Goal: Manage account settings

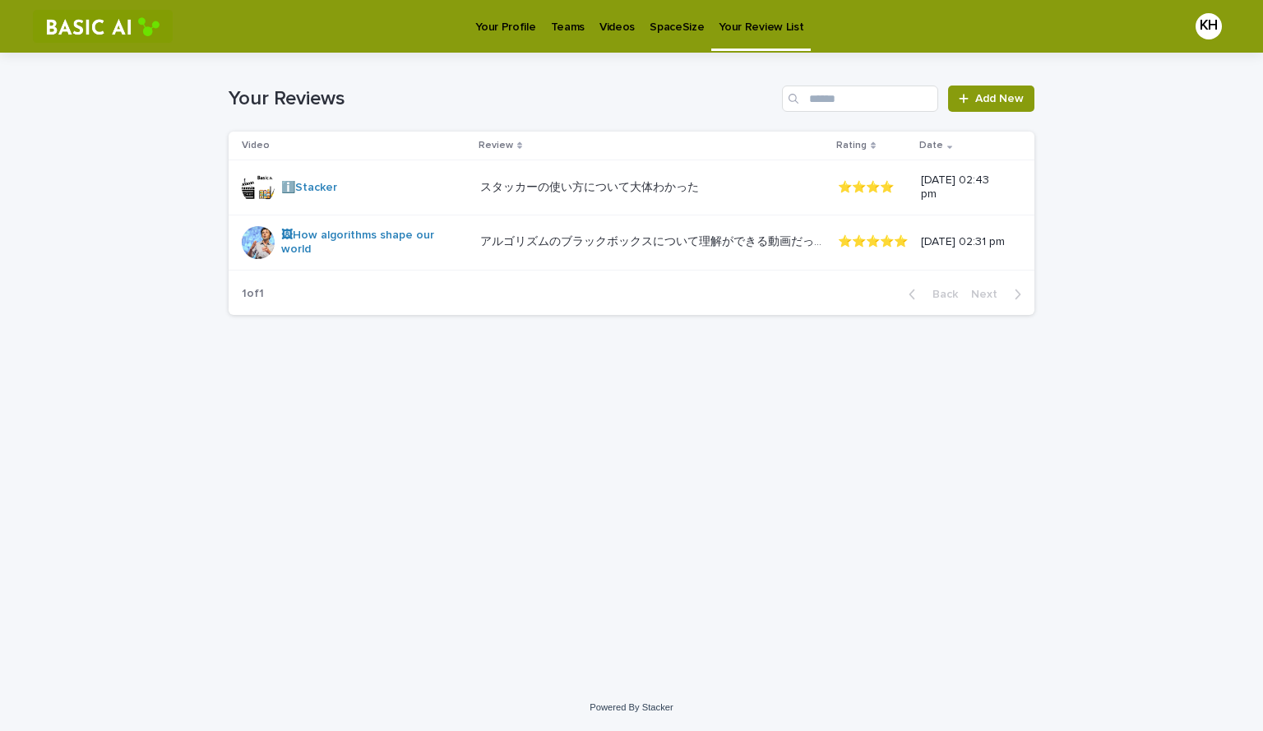
click at [653, 25] on p "SpaceSize" at bounding box center [676, 17] width 54 height 35
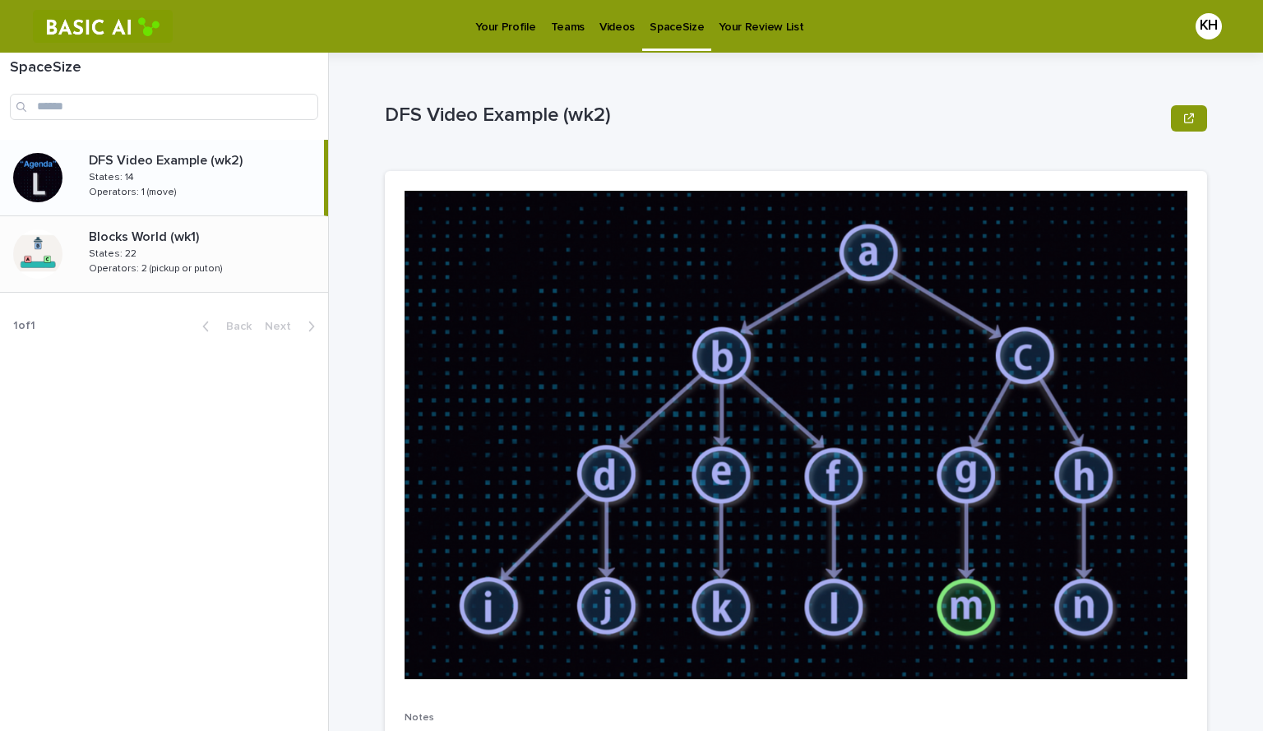
click at [155, 260] on p "Operators: 2 (pickup or puton)" at bounding box center [157, 267] width 137 height 15
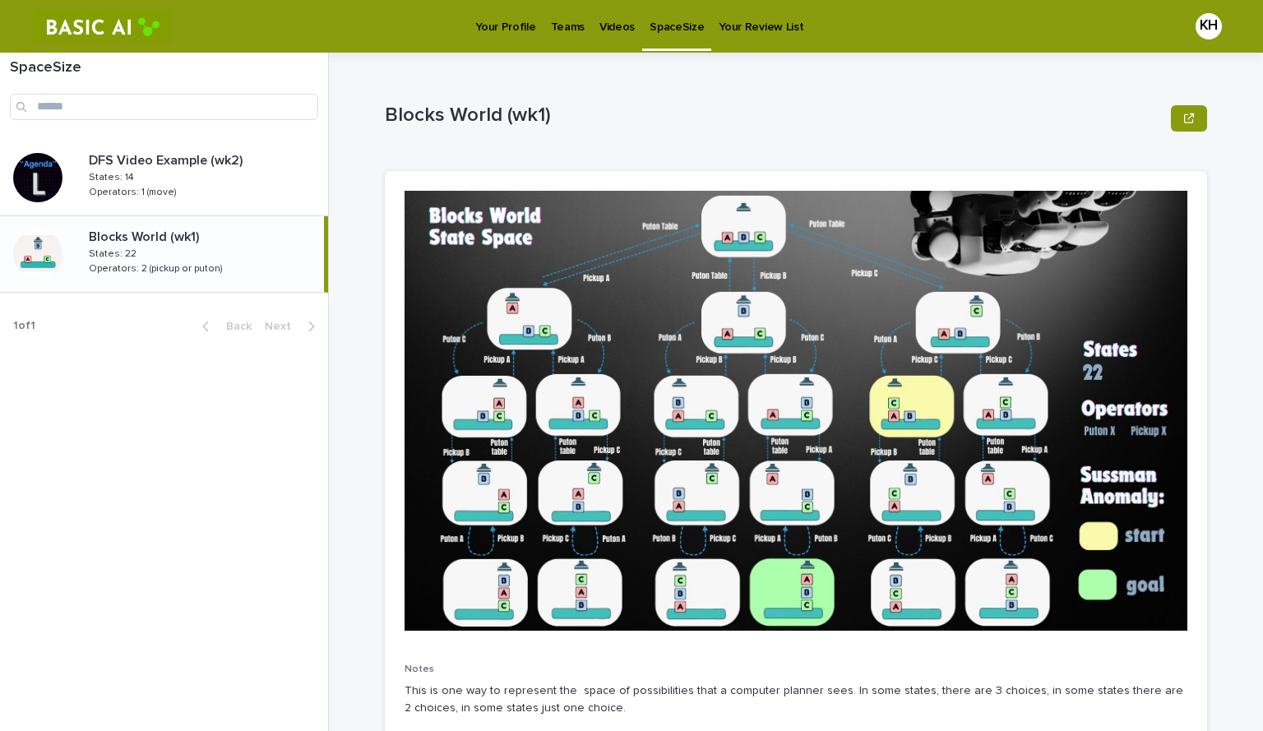
click at [857, 109] on p "Blocks World (wk1)" at bounding box center [774, 116] width 779 height 24
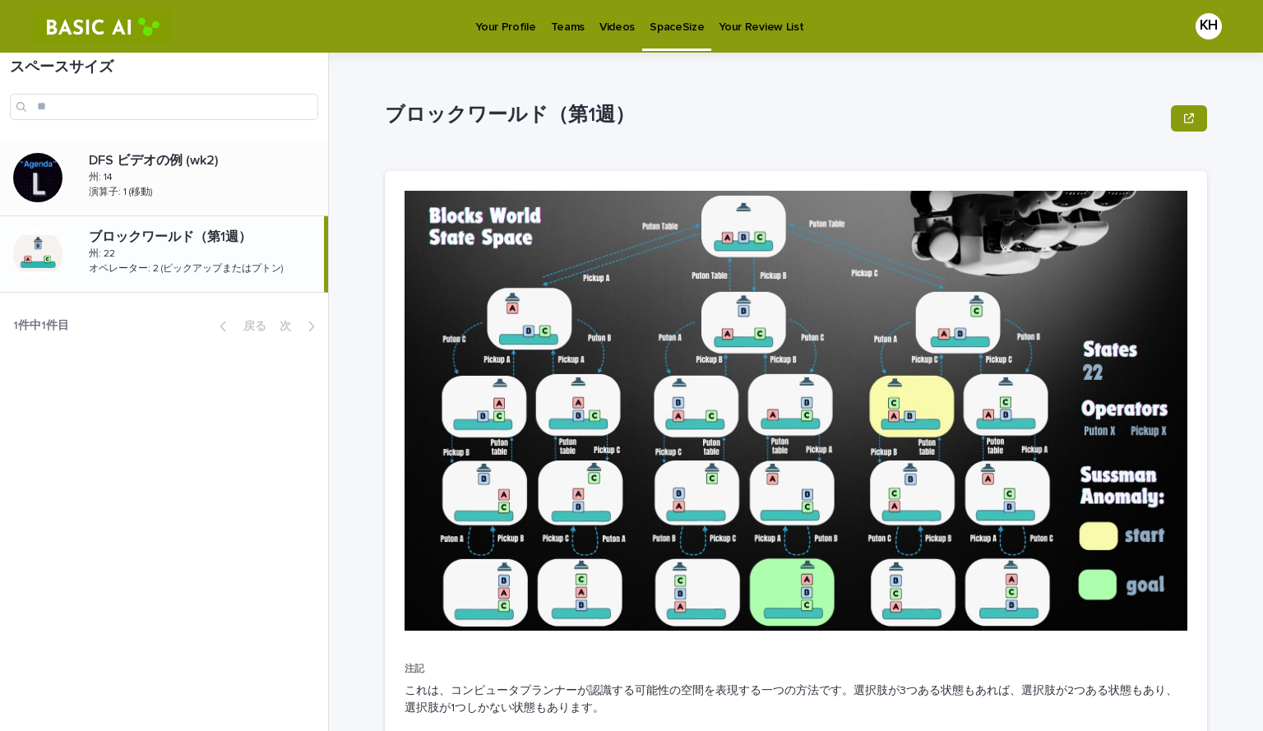
click at [219, 193] on div "DFS ビデオの例 (wk2) DFS ビデオの例 (wk2) 州: 14 州: 14 演算子: 1 (移動) 演算子: 1 (移動)" at bounding box center [202, 177] width 252 height 62
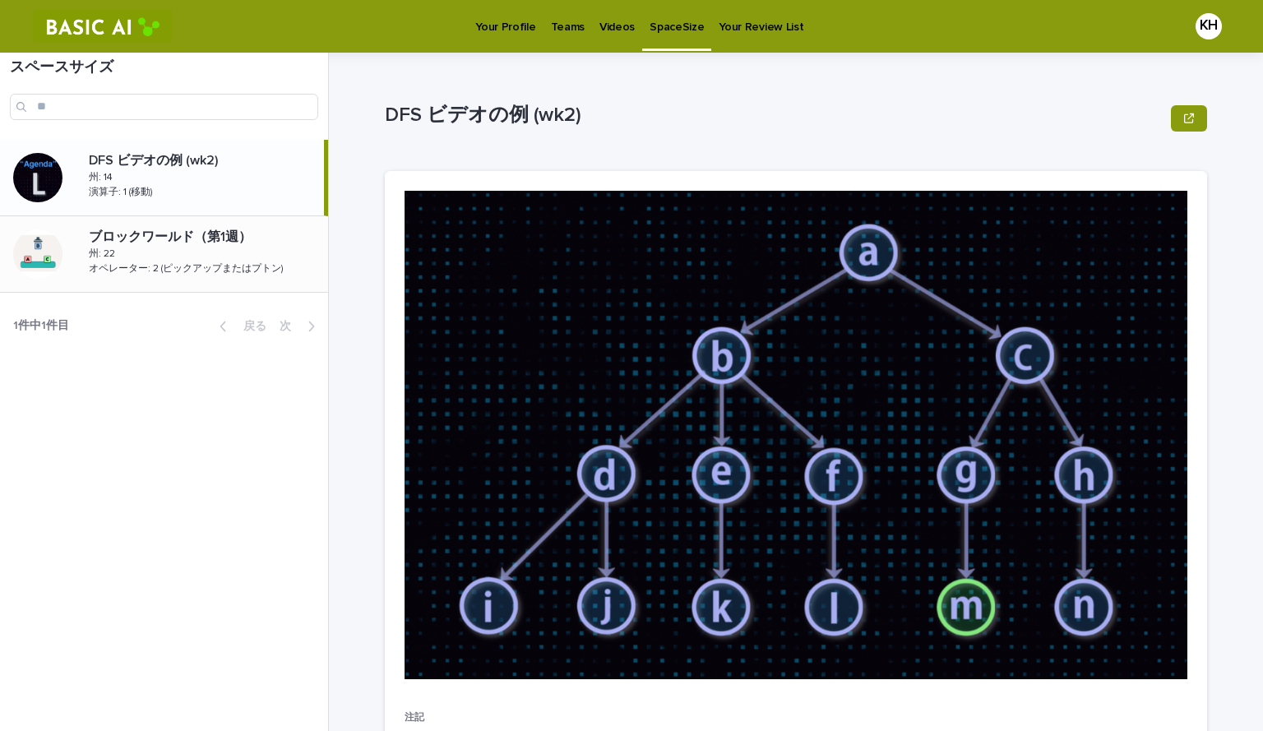
click at [203, 237] on font "ブロックワールド（第1週）" at bounding box center [170, 236] width 163 height 13
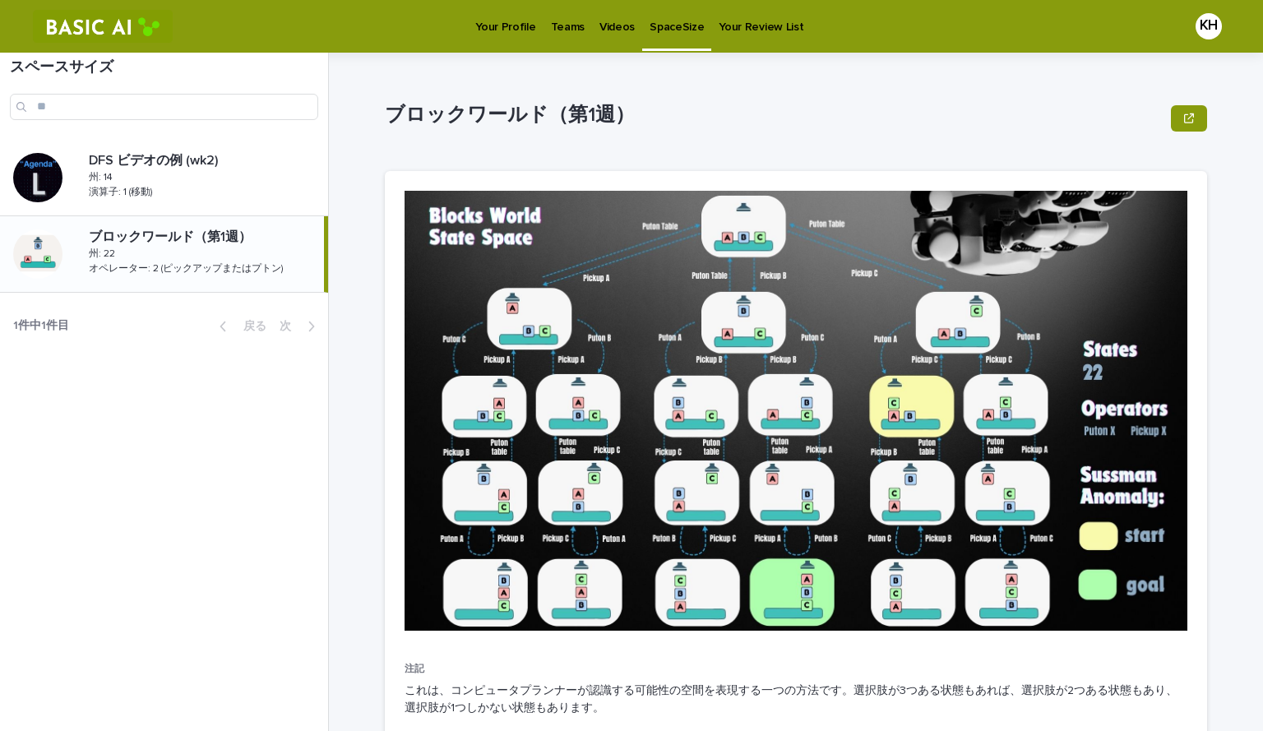
click at [219, 132] on div "スペースサイズ" at bounding box center [164, 96] width 328 height 87
click at [229, 159] on p at bounding box center [205, 161] width 233 height 16
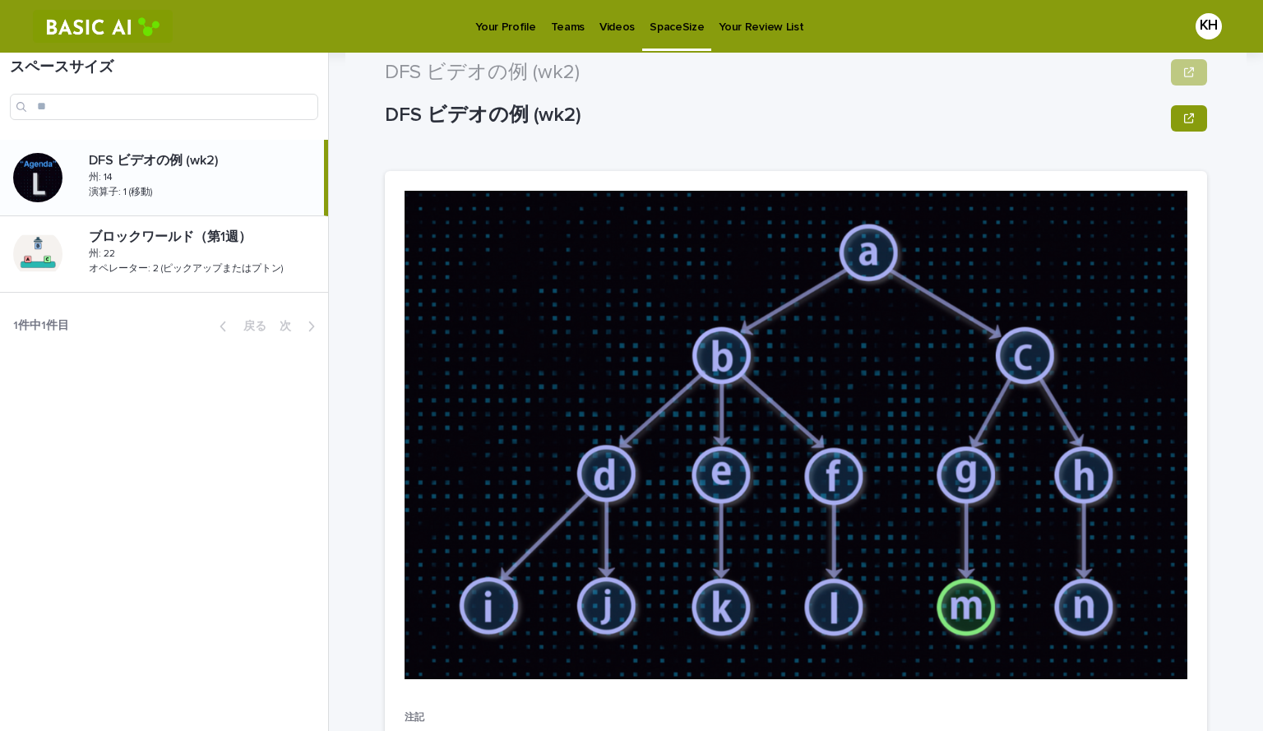
scroll to position [178, 0]
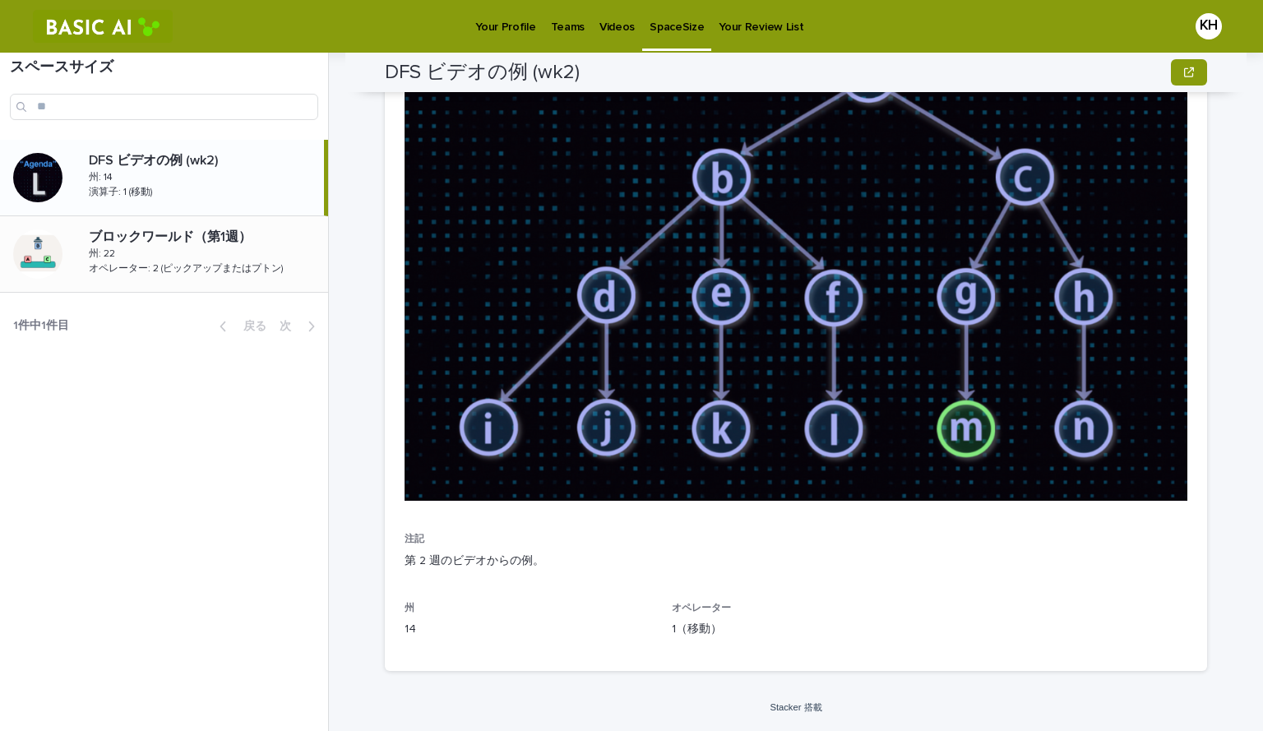
click at [185, 270] on font "オペレーター: 2 (ピックアップまたはプトン)" at bounding box center [186, 269] width 195 height 10
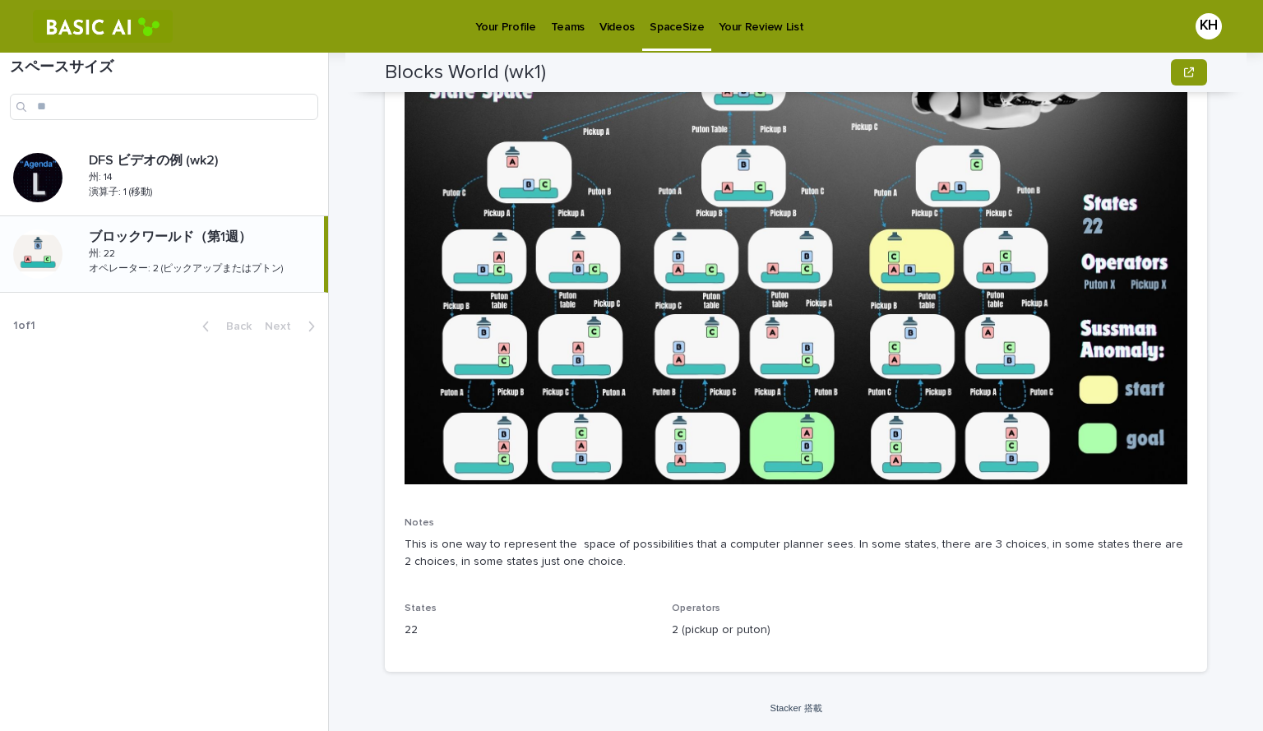
scroll to position [146, 0]
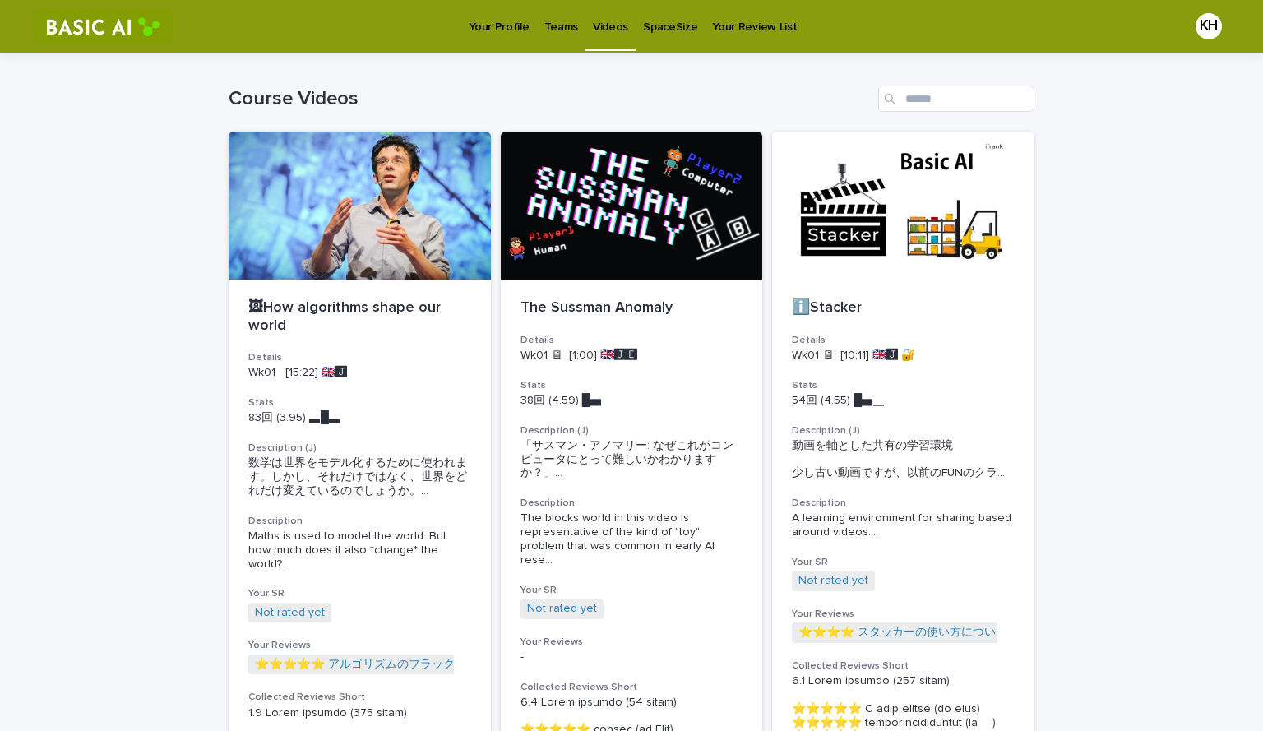
click at [720, 21] on p "Your Review List" at bounding box center [754, 17] width 85 height 35
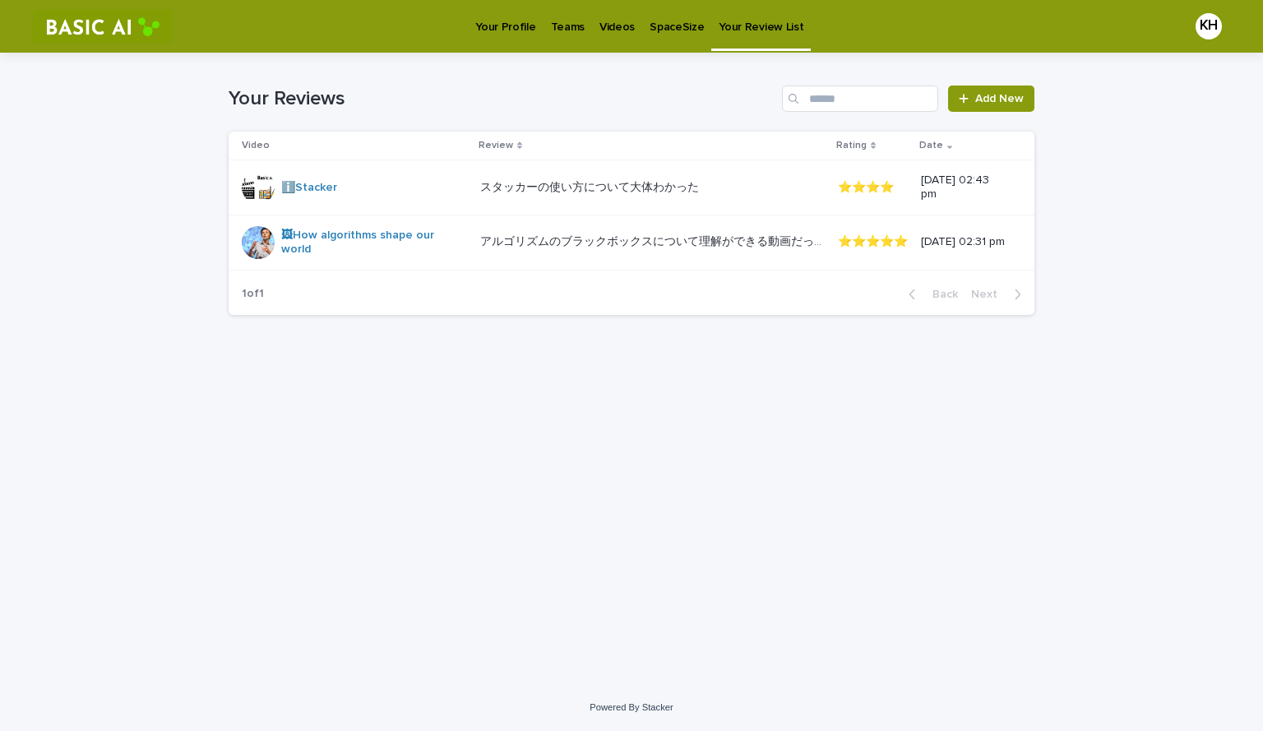
click at [500, 24] on p "Your Profile" at bounding box center [505, 17] width 60 height 35
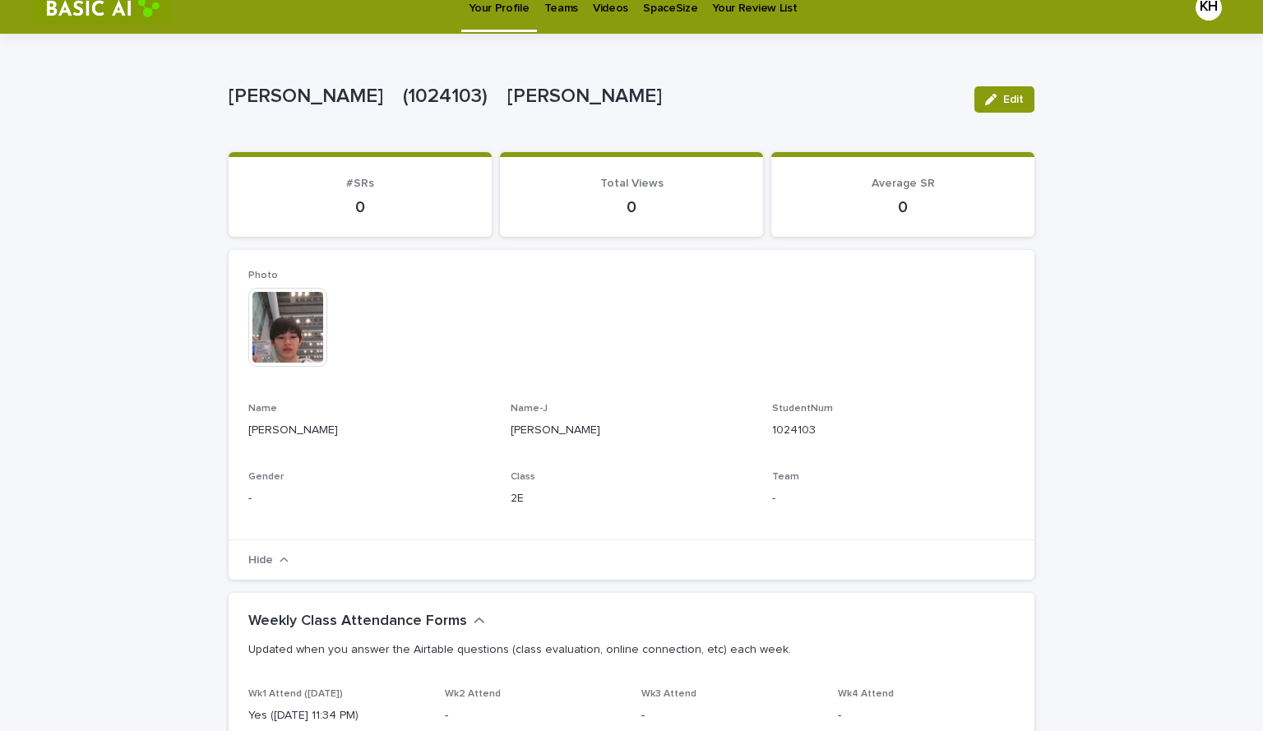
scroll to position [17, 0]
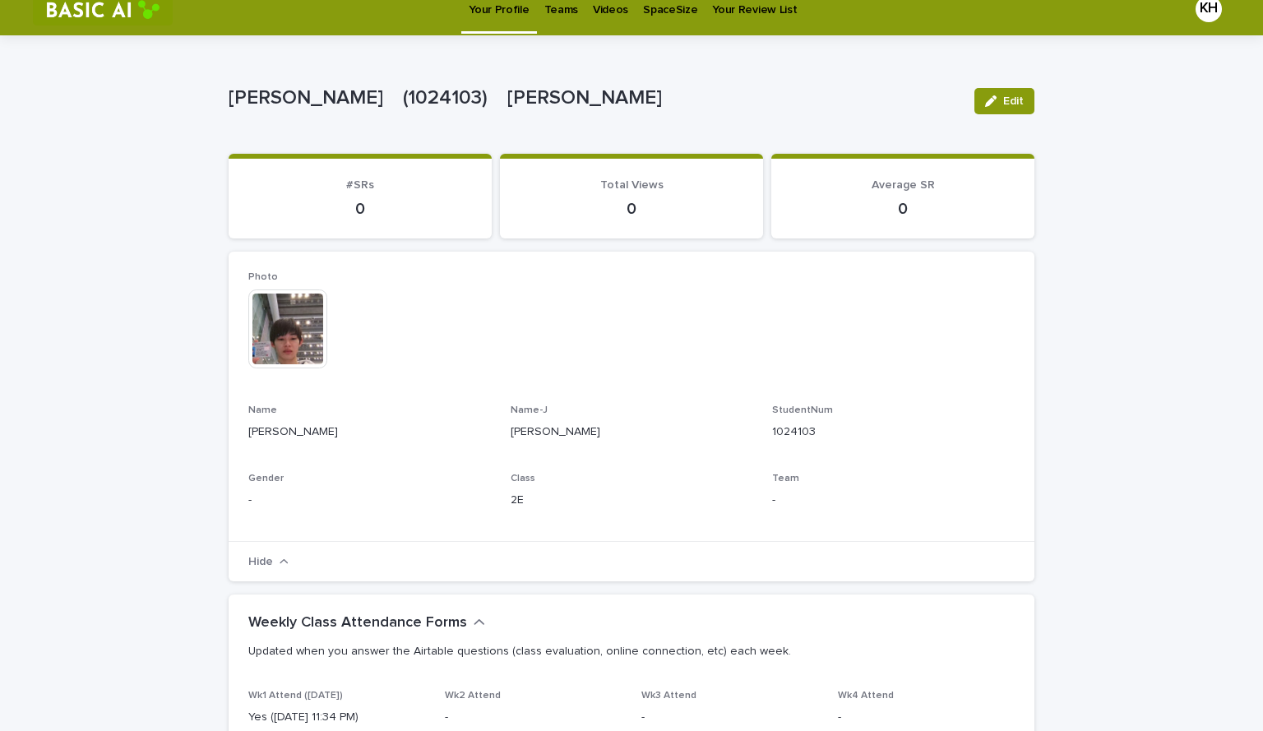
click at [349, 201] on p "0" at bounding box center [360, 209] width 224 height 20
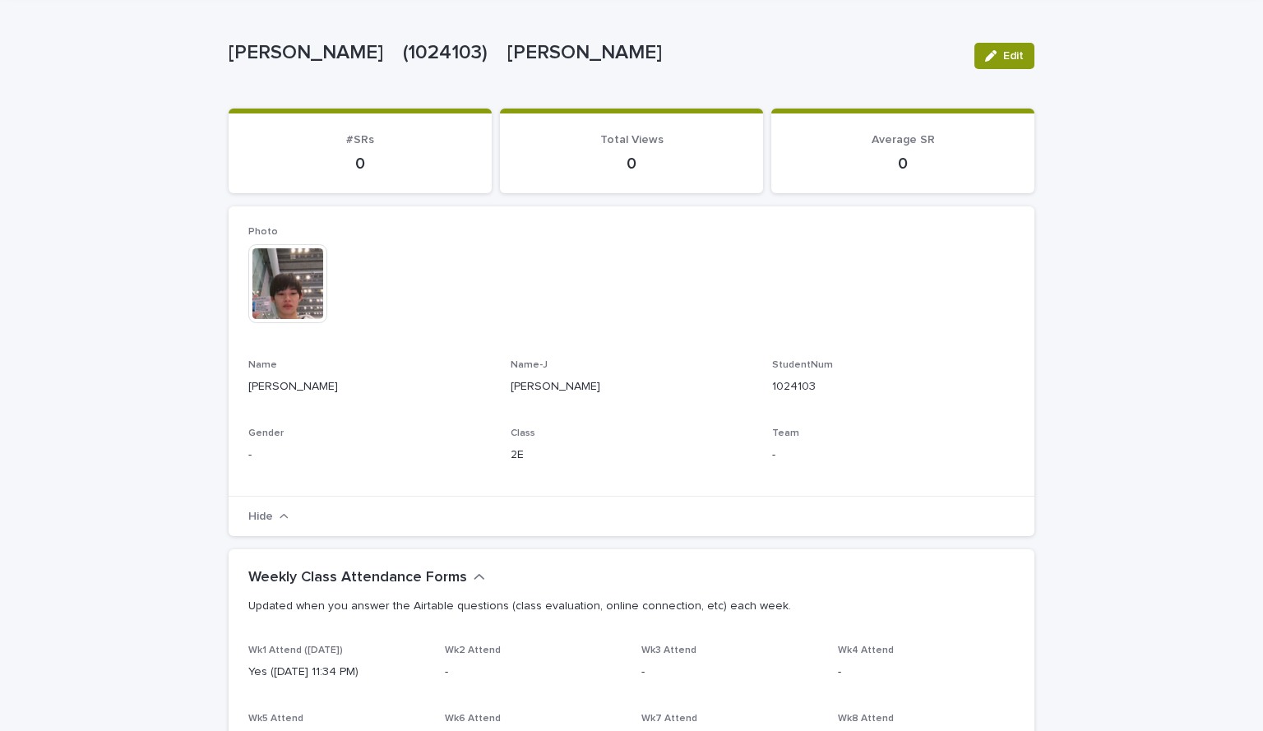
scroll to position [0, 0]
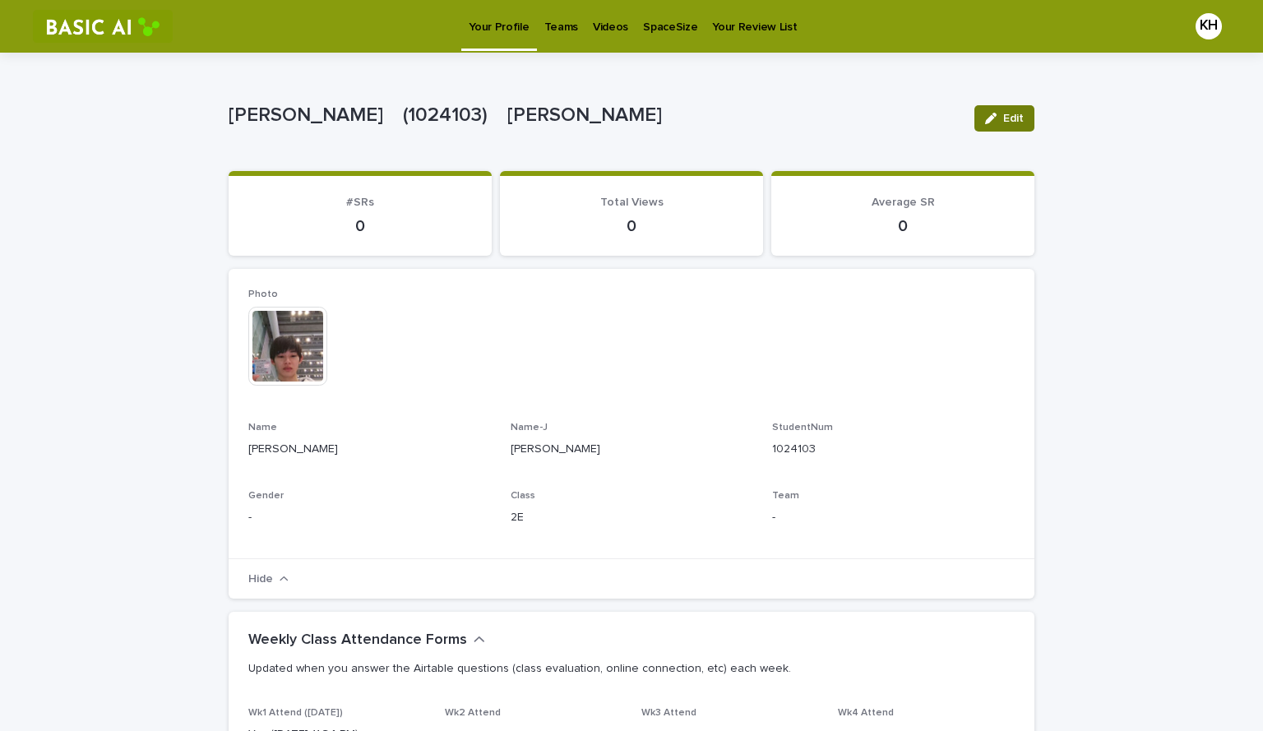
click at [1005, 109] on button "Edit" at bounding box center [1004, 118] width 60 height 26
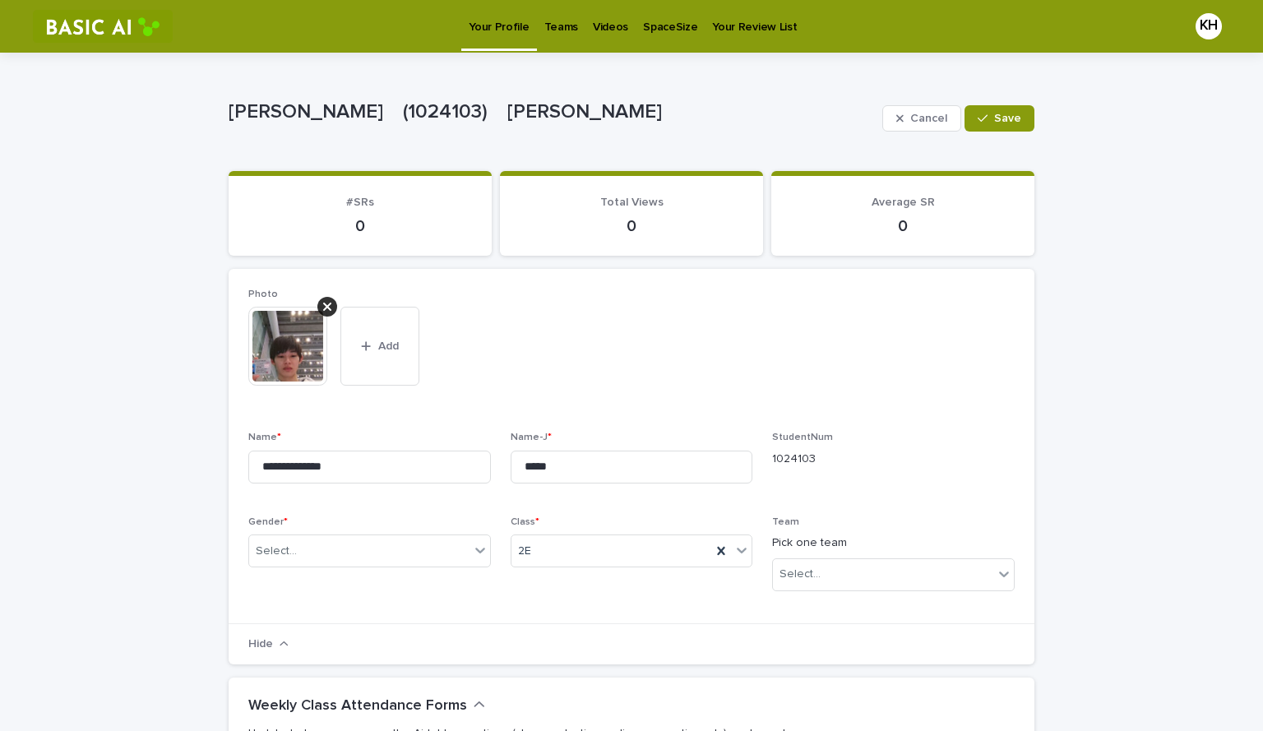
click at [639, 235] on p "0" at bounding box center [632, 226] width 224 height 20
click at [631, 233] on p "0" at bounding box center [632, 226] width 224 height 20
click at [922, 116] on span "Cancel" at bounding box center [928, 119] width 37 height 12
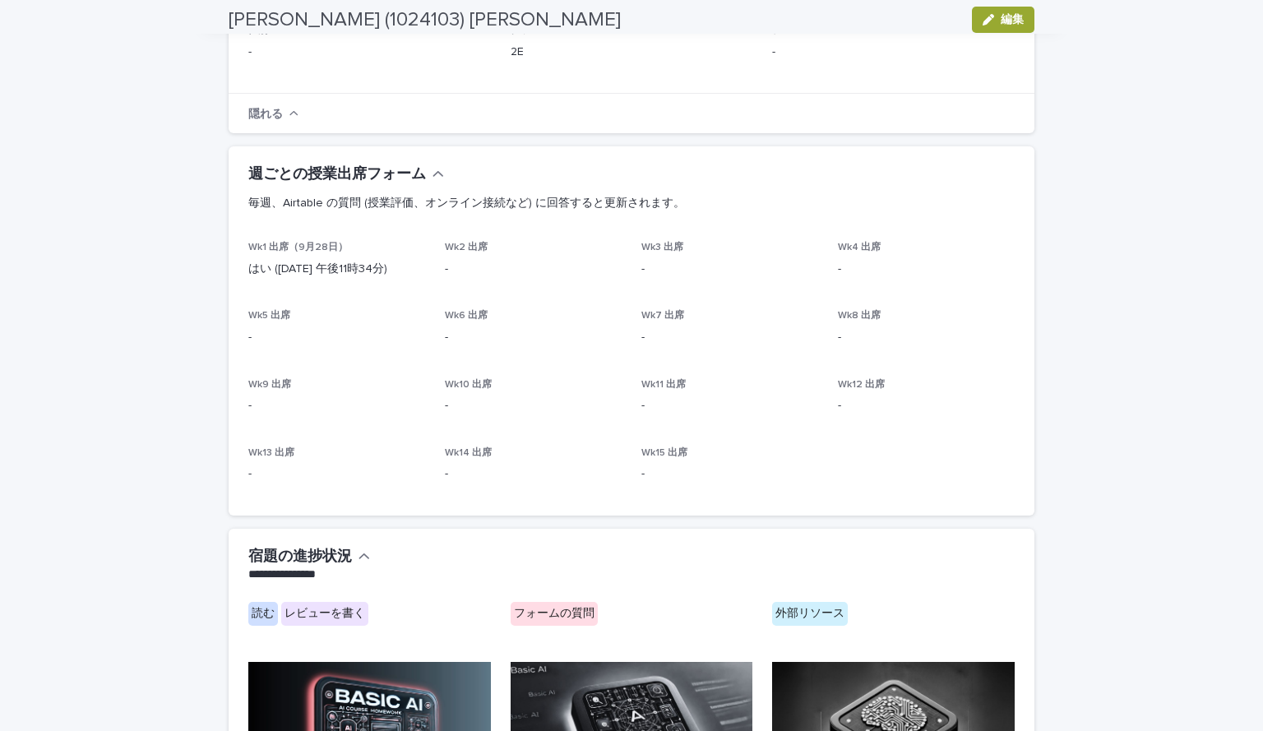
scroll to position [25, 0]
